Goal: Transaction & Acquisition: Purchase product/service

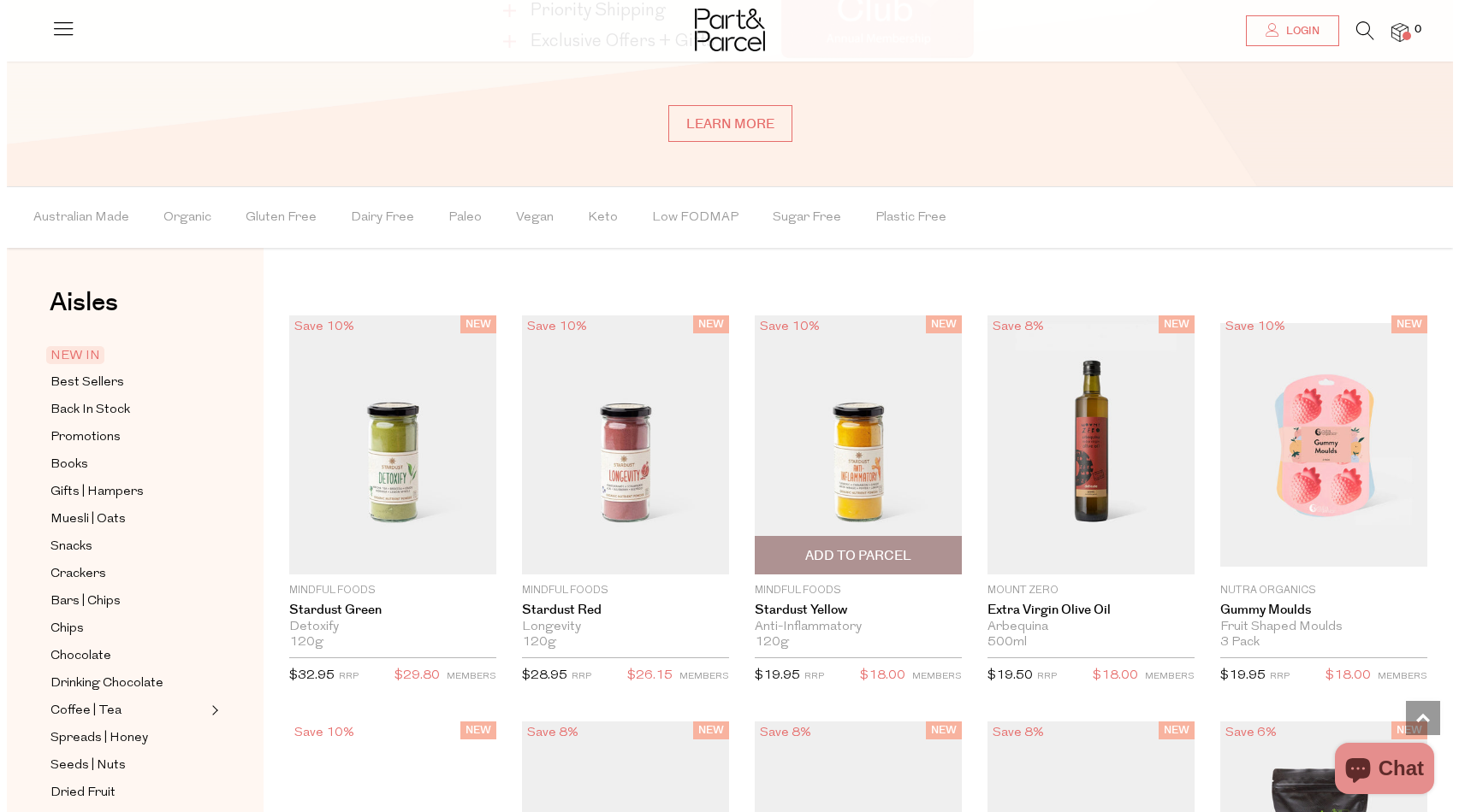
scroll to position [1453, 0]
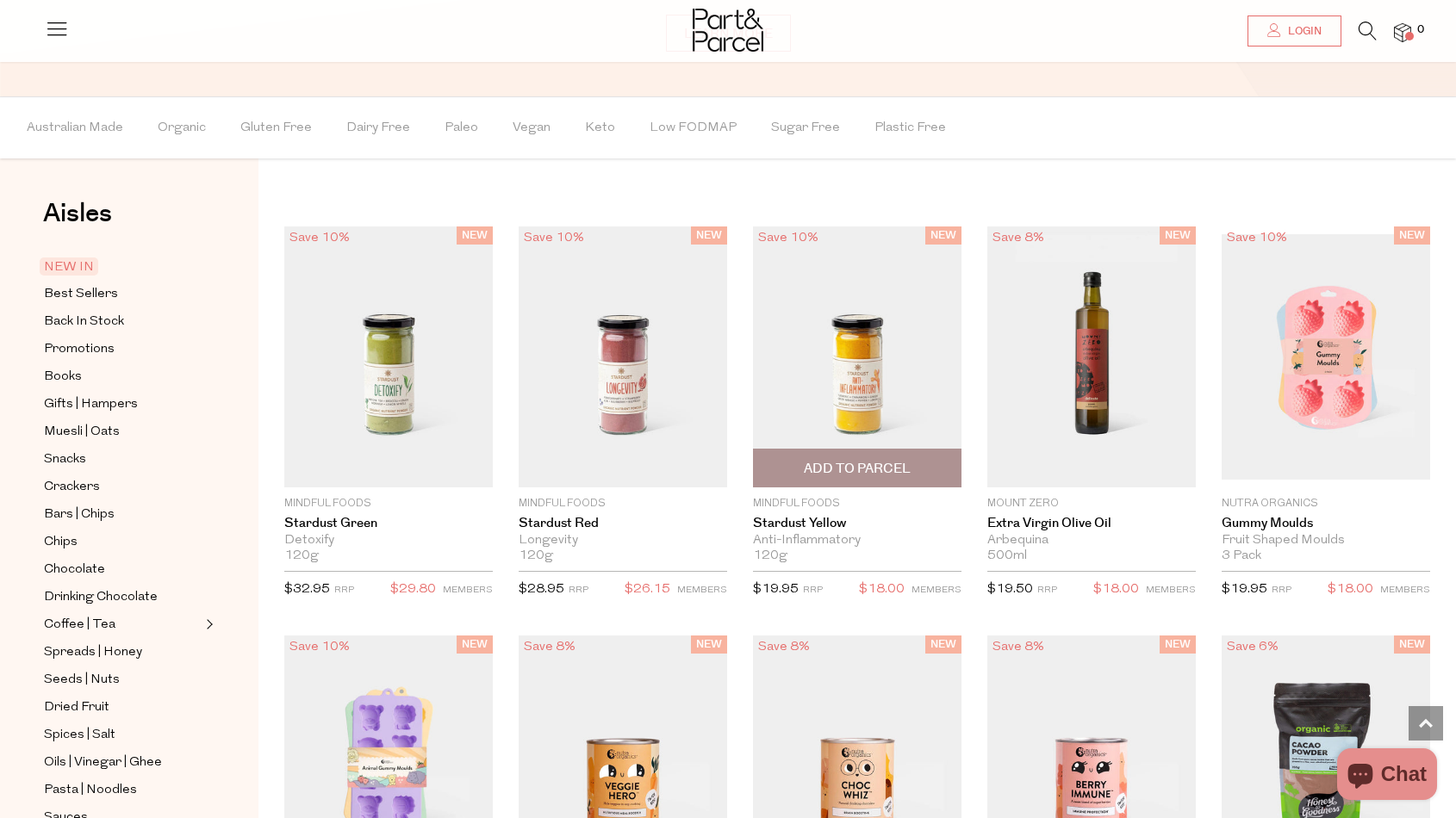
click at [899, 478] on span "Add To Parcel" at bounding box center [857, 468] width 199 height 37
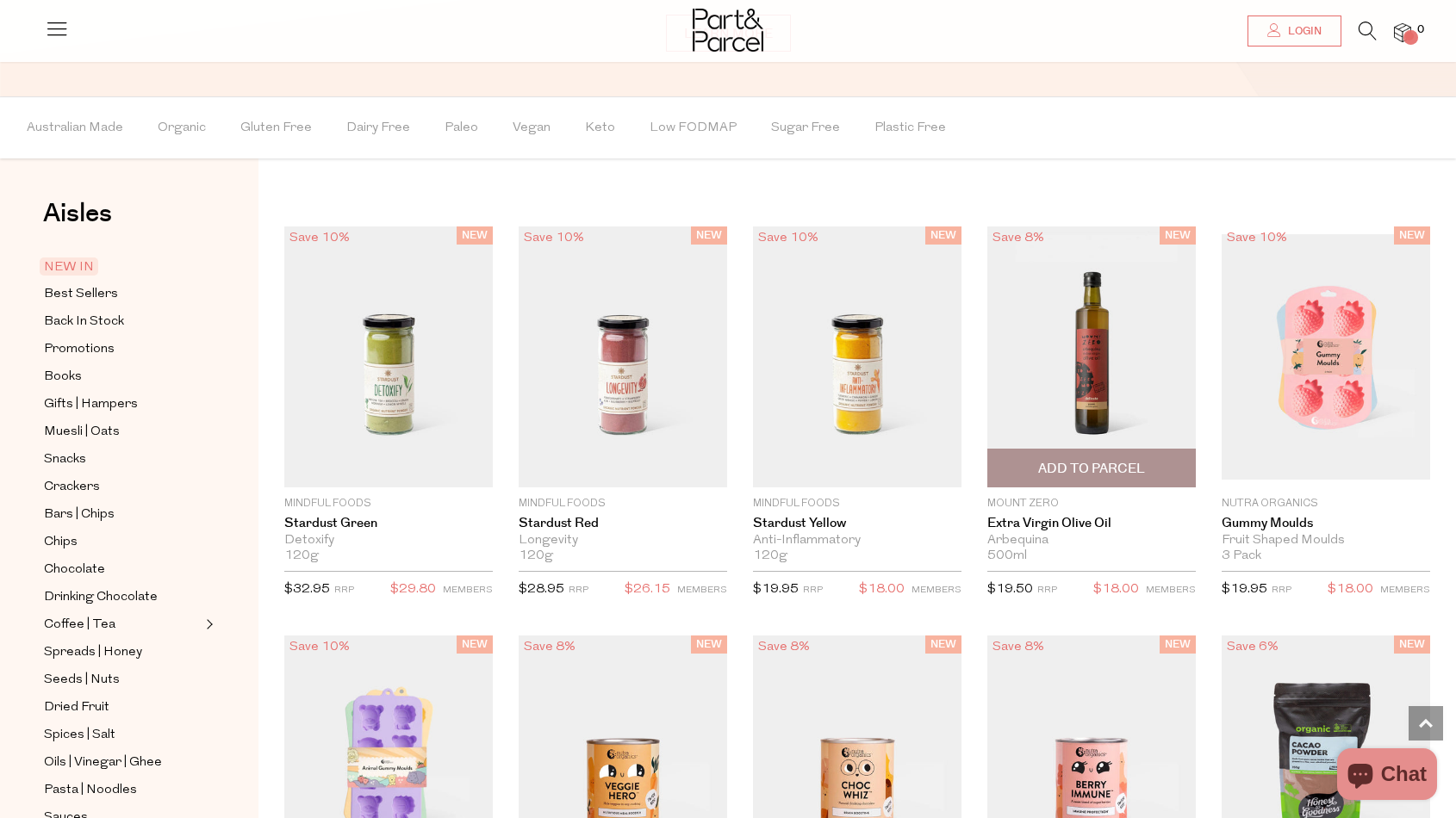
click at [1077, 466] on span "Add To Parcel" at bounding box center [1092, 469] width 107 height 18
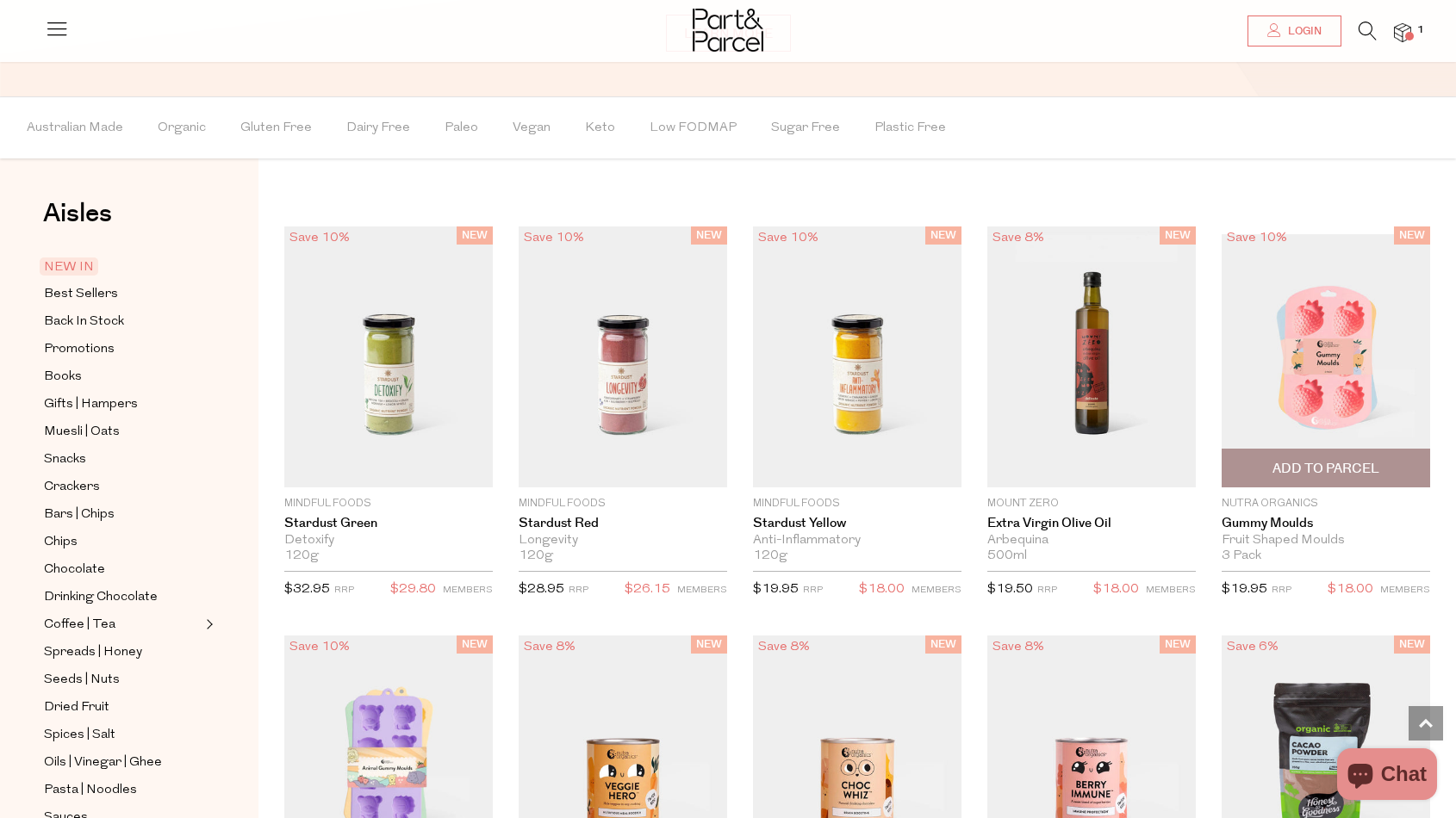
click at [1292, 460] on span "Add To Parcel" at bounding box center [1326, 469] width 107 height 18
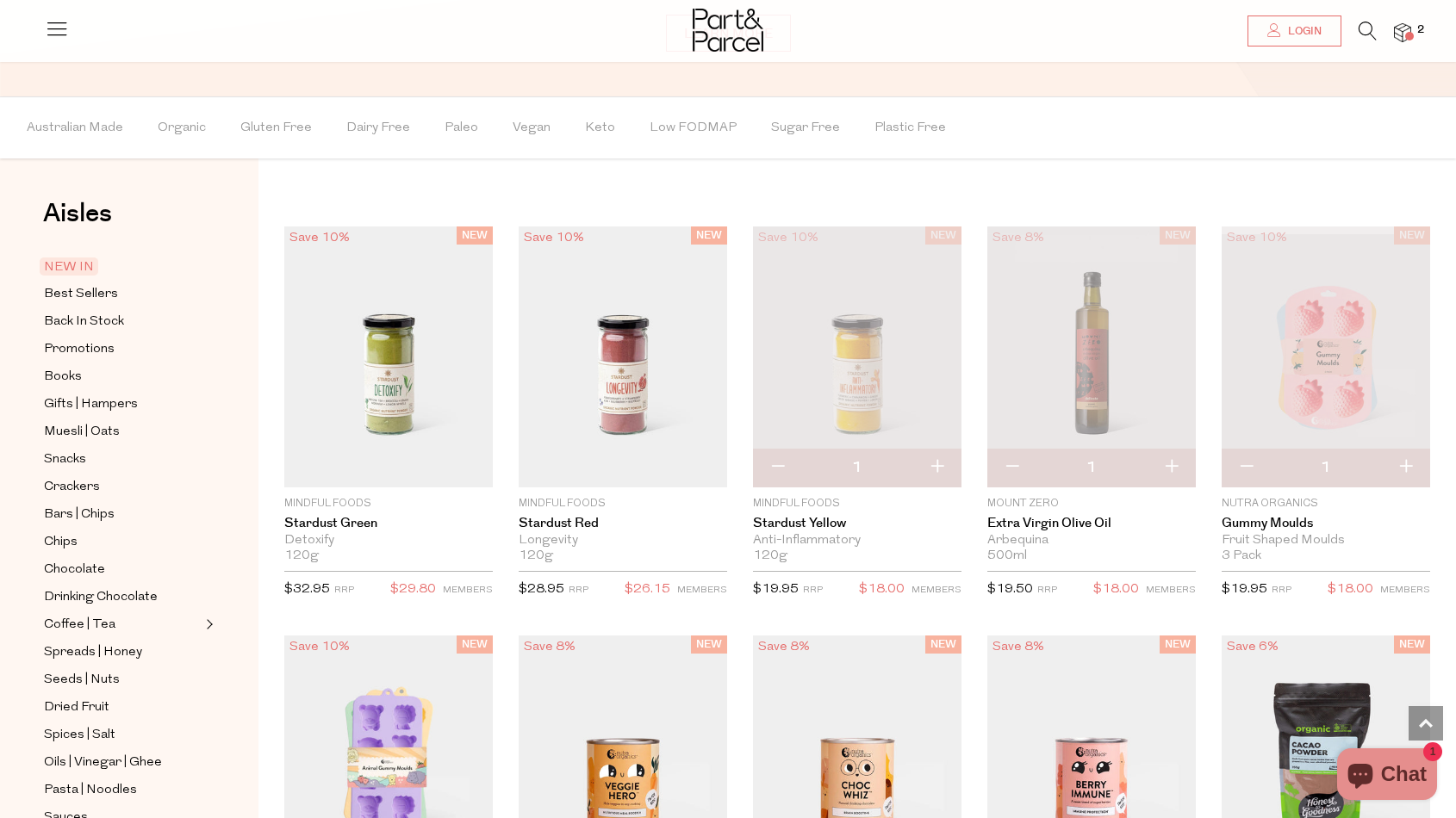
click at [1407, 31] on img at bounding box center [1403, 32] width 17 height 20
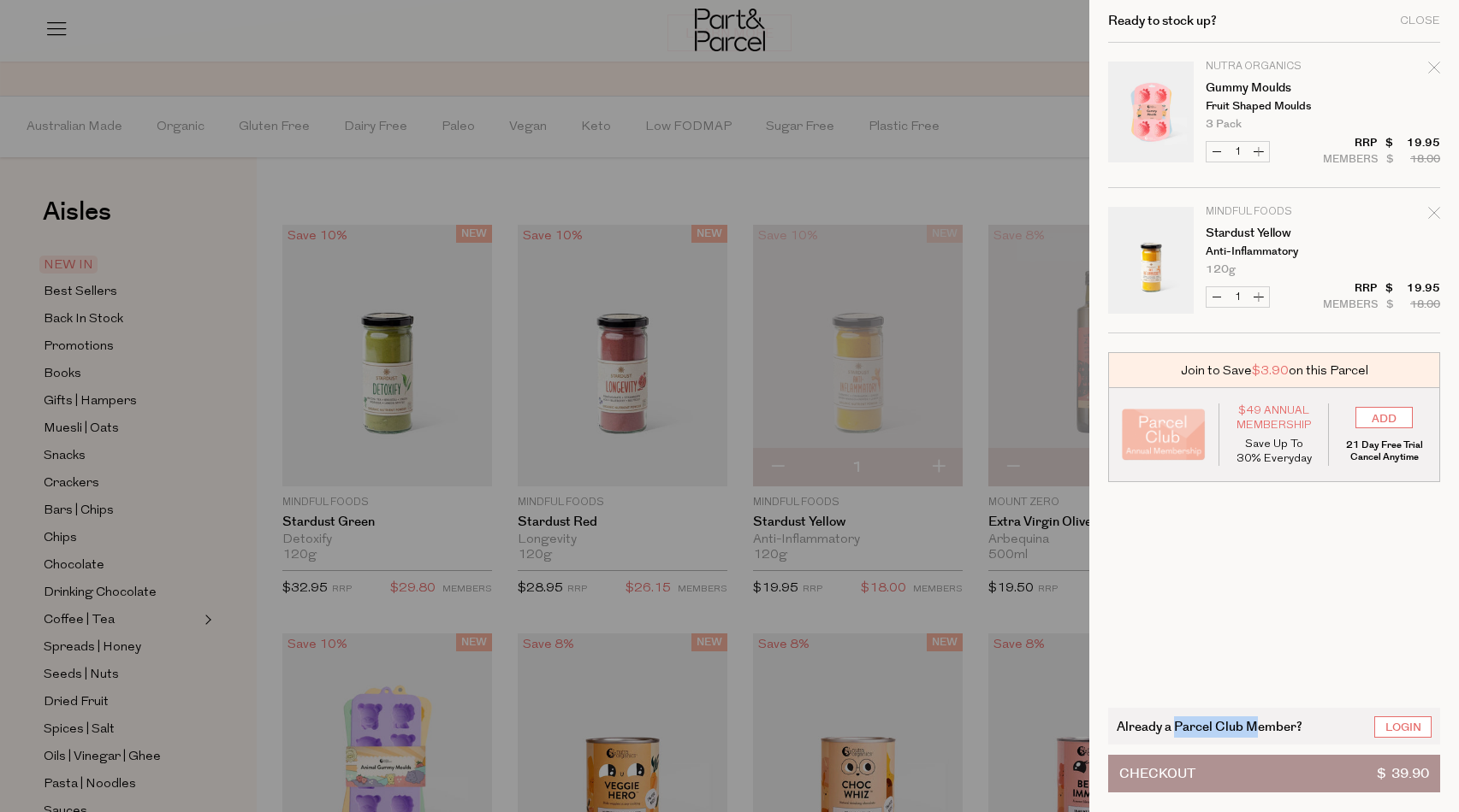
drag, startPoint x: 1174, startPoint y: 725, endPoint x: 1259, endPoint y: 725, distance: 85.0
click at [1259, 725] on span "Already a Parcel Club Member?" at bounding box center [1210, 726] width 186 height 20
drag, startPoint x: 1259, startPoint y: 725, endPoint x: 1286, endPoint y: 724, distance: 27.0
click at [1260, 725] on span "Already a Parcel Club Member?" at bounding box center [1210, 726] width 186 height 20
drag, startPoint x: 1286, startPoint y: 724, endPoint x: 1190, endPoint y: 721, distance: 96.0
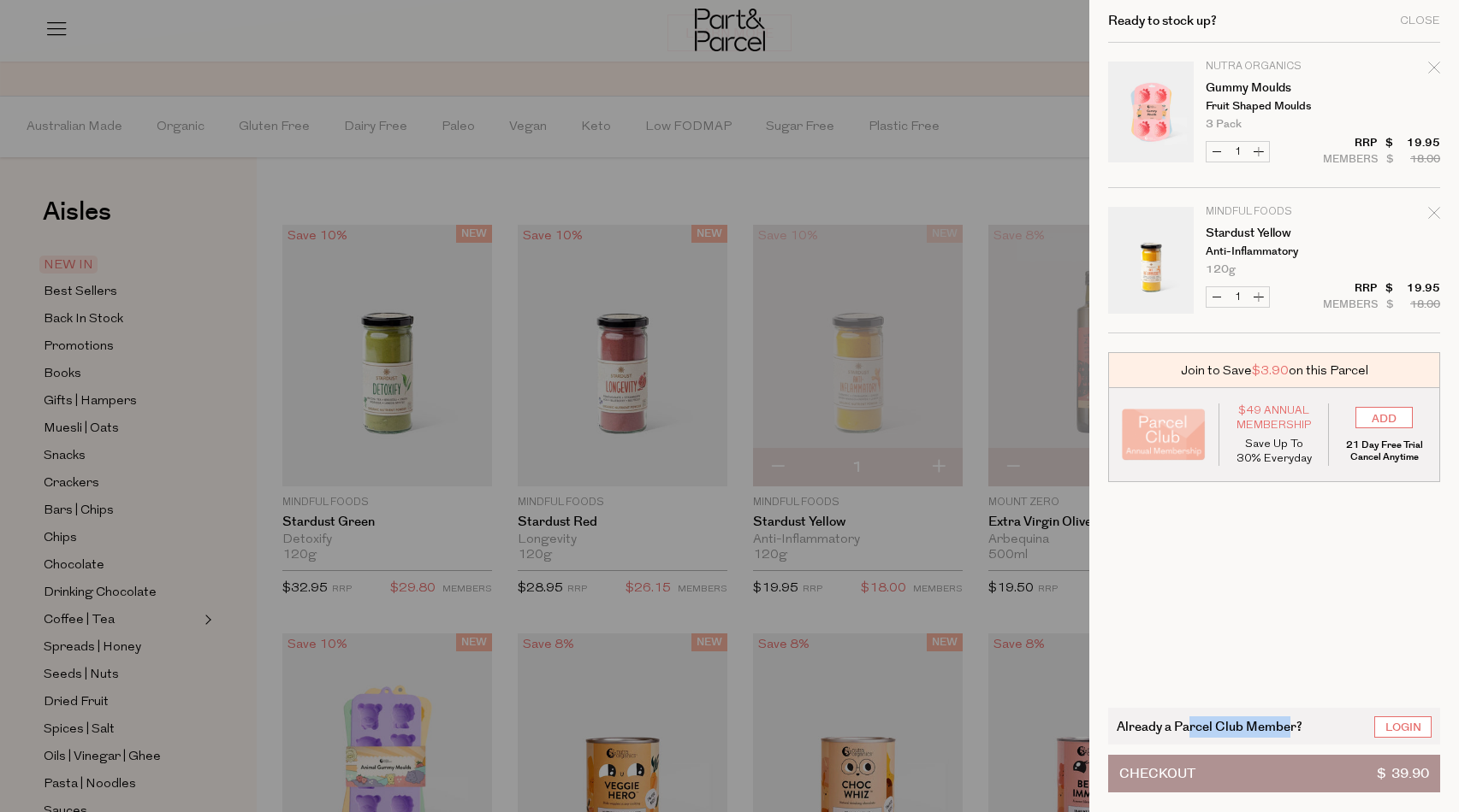
click at [1190, 721] on span "Already a Parcel Club Member?" at bounding box center [1210, 726] width 186 height 20
click at [1135, 717] on span "Already a Parcel Club Member?" at bounding box center [1210, 726] width 186 height 20
drag, startPoint x: 1133, startPoint y: 712, endPoint x: 1267, endPoint y: 725, distance: 134.6
click at [1267, 725] on div "Already a Parcel Club Member? Login" at bounding box center [1274, 726] width 332 height 37
click at [1267, 725] on span "Already a Parcel Club Member?" at bounding box center [1210, 726] width 186 height 20
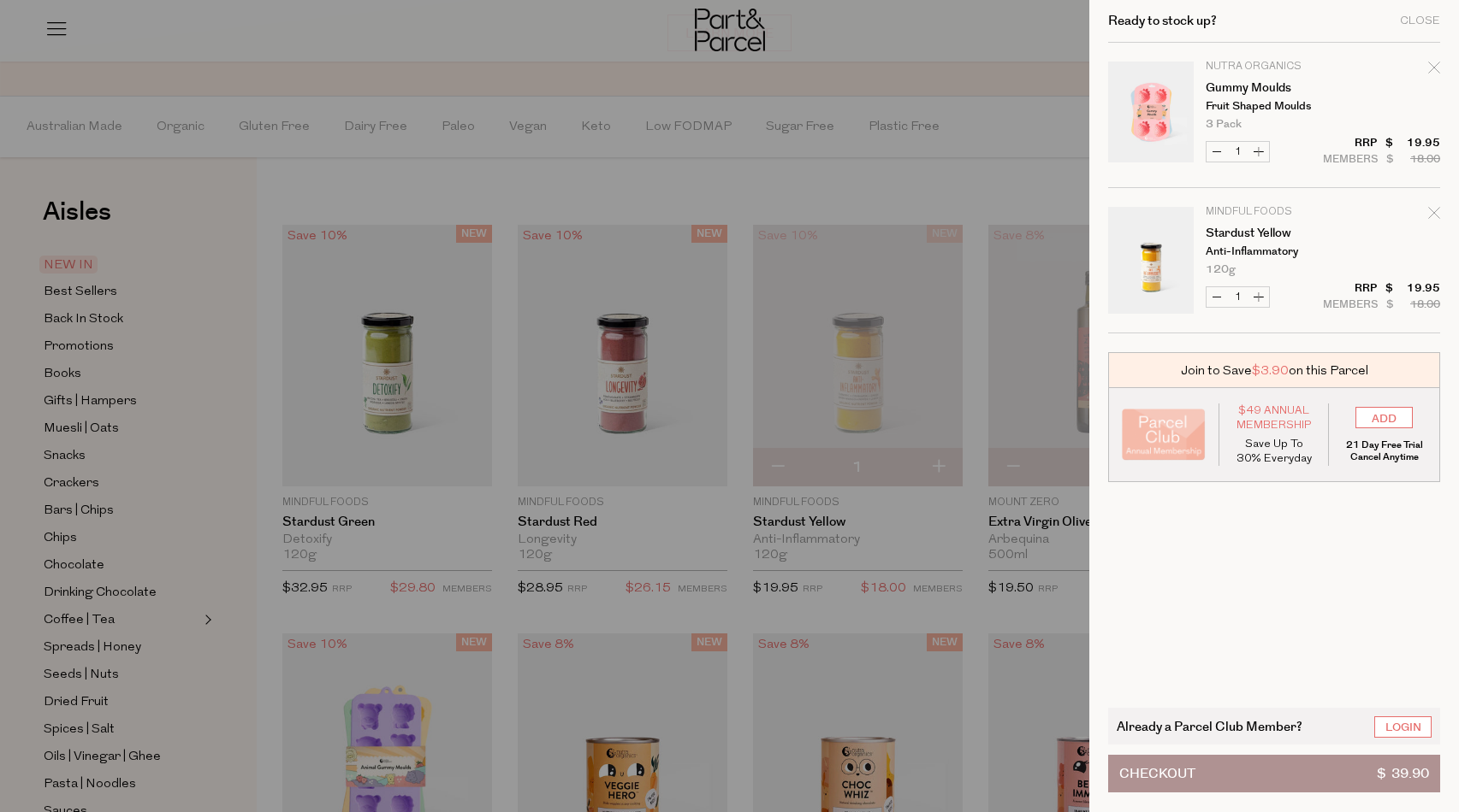
click at [1242, 732] on span "Already a Parcel Club Member?" at bounding box center [1210, 726] width 186 height 20
click at [1236, 724] on span "Already a Parcel Club Member?" at bounding box center [1210, 726] width 186 height 20
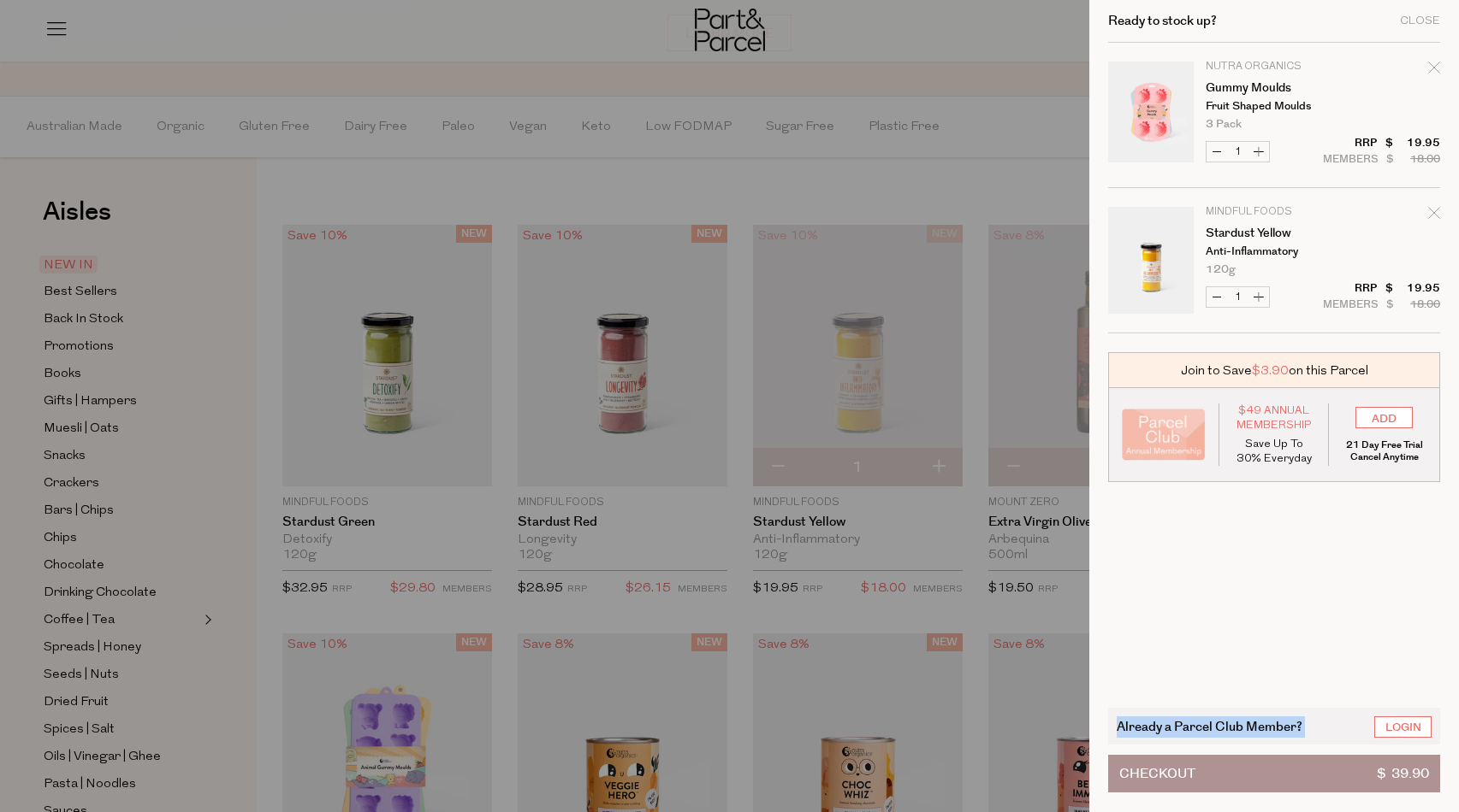
click at [1236, 724] on span "Already a Parcel Club Member?" at bounding box center [1210, 726] width 186 height 20
